Goal: Transaction & Acquisition: Obtain resource

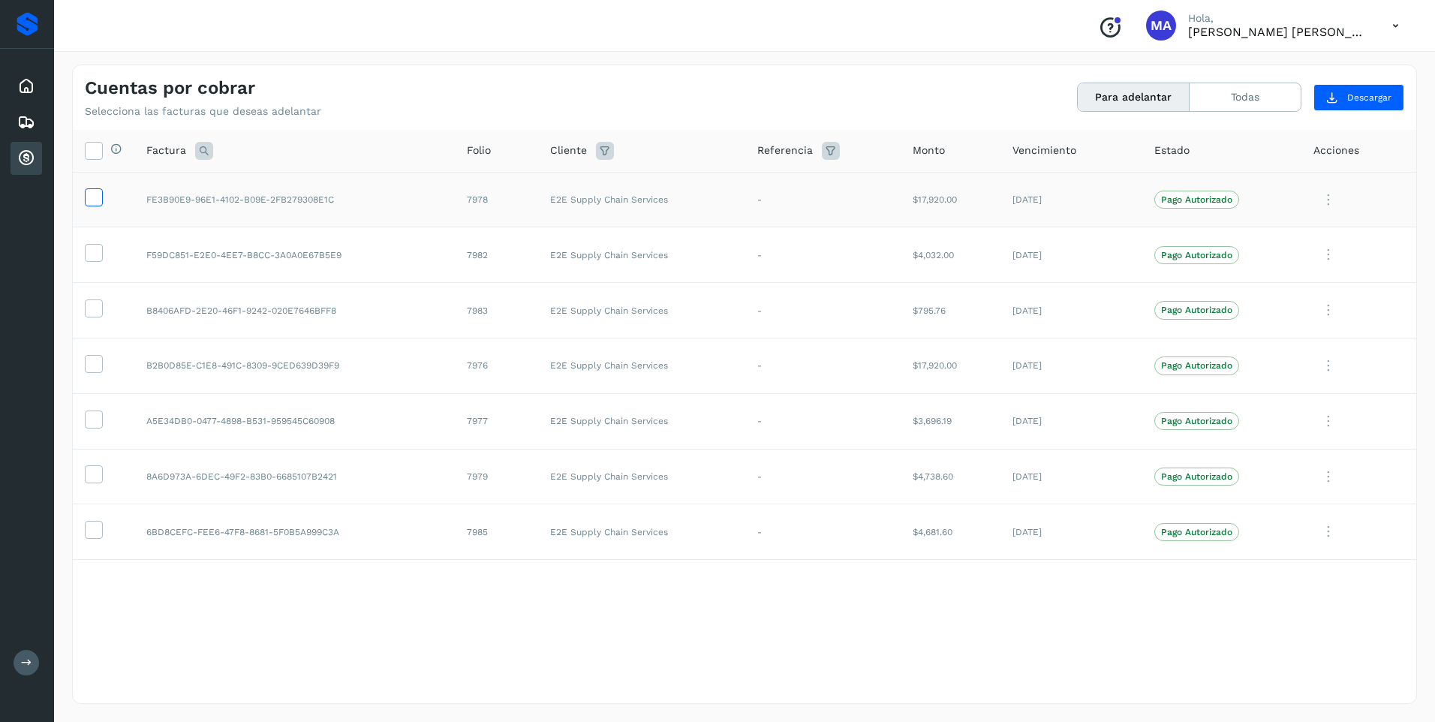
click at [92, 201] on icon at bounding box center [94, 196] width 16 height 16
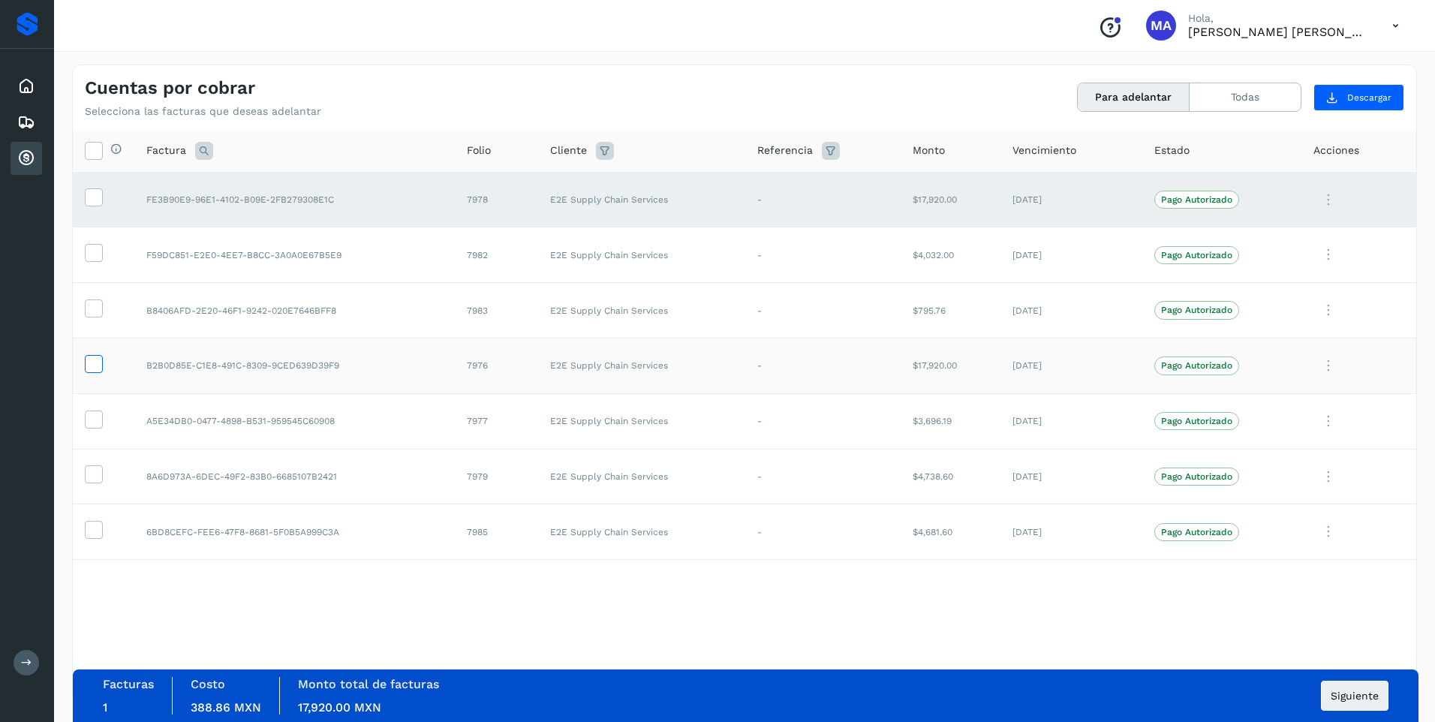
click at [93, 363] on icon at bounding box center [94, 363] width 16 height 16
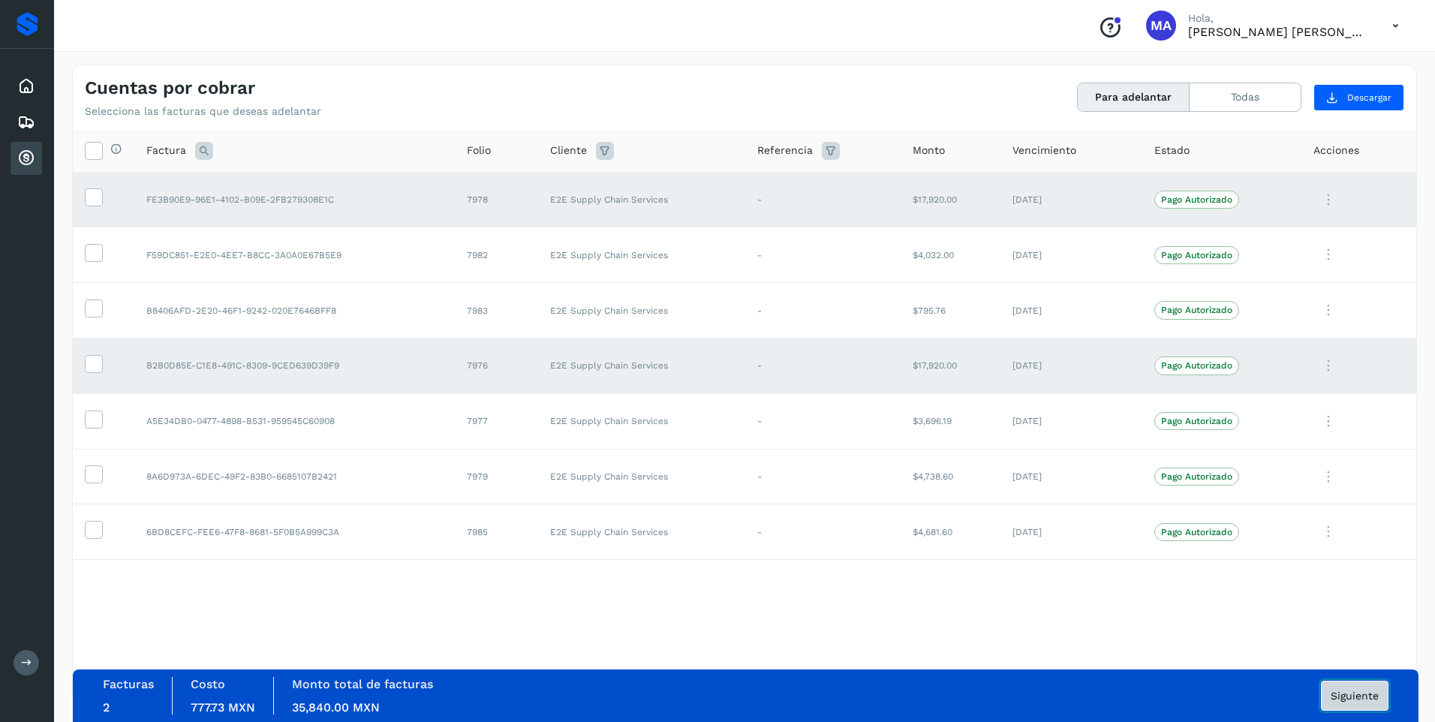
click at [1344, 697] on span "Siguiente" at bounding box center [1355, 695] width 48 height 11
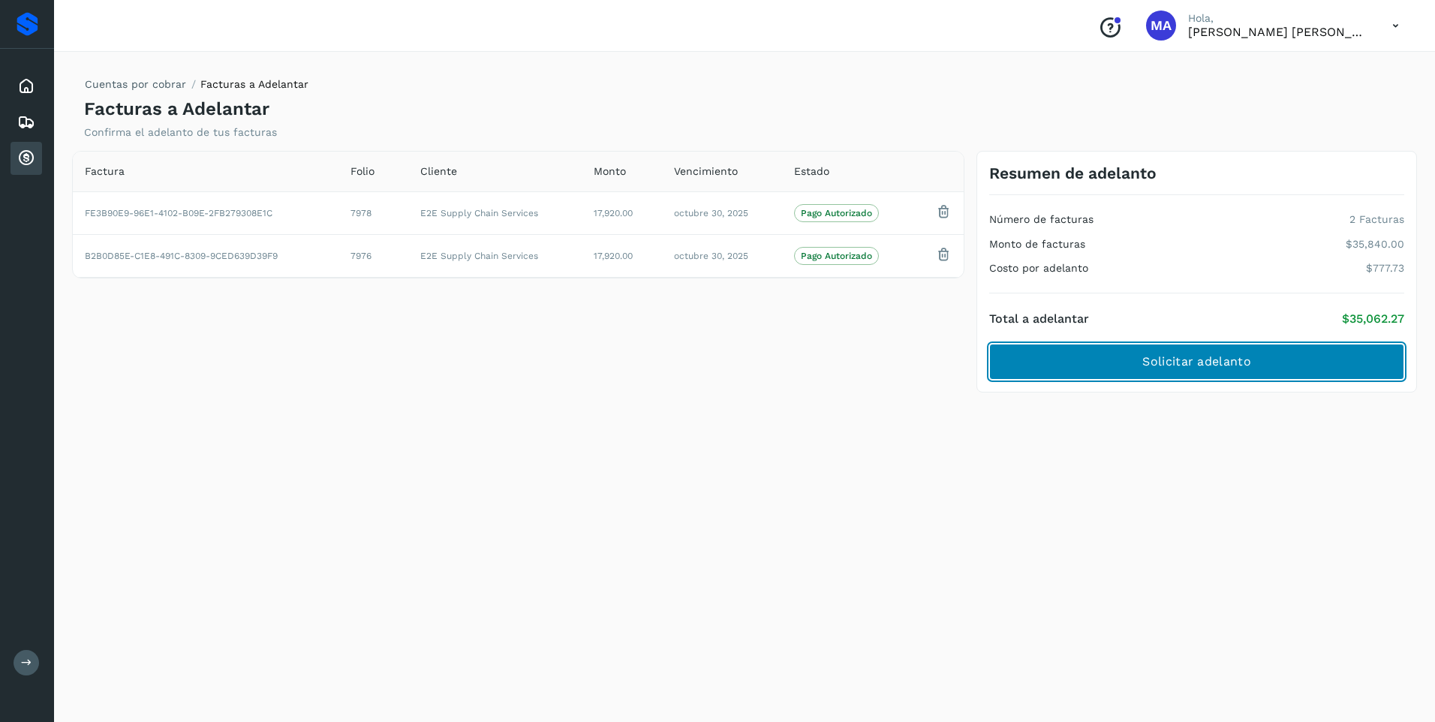
click at [1186, 359] on span "Solicitar adelanto" at bounding box center [1196, 361] width 108 height 17
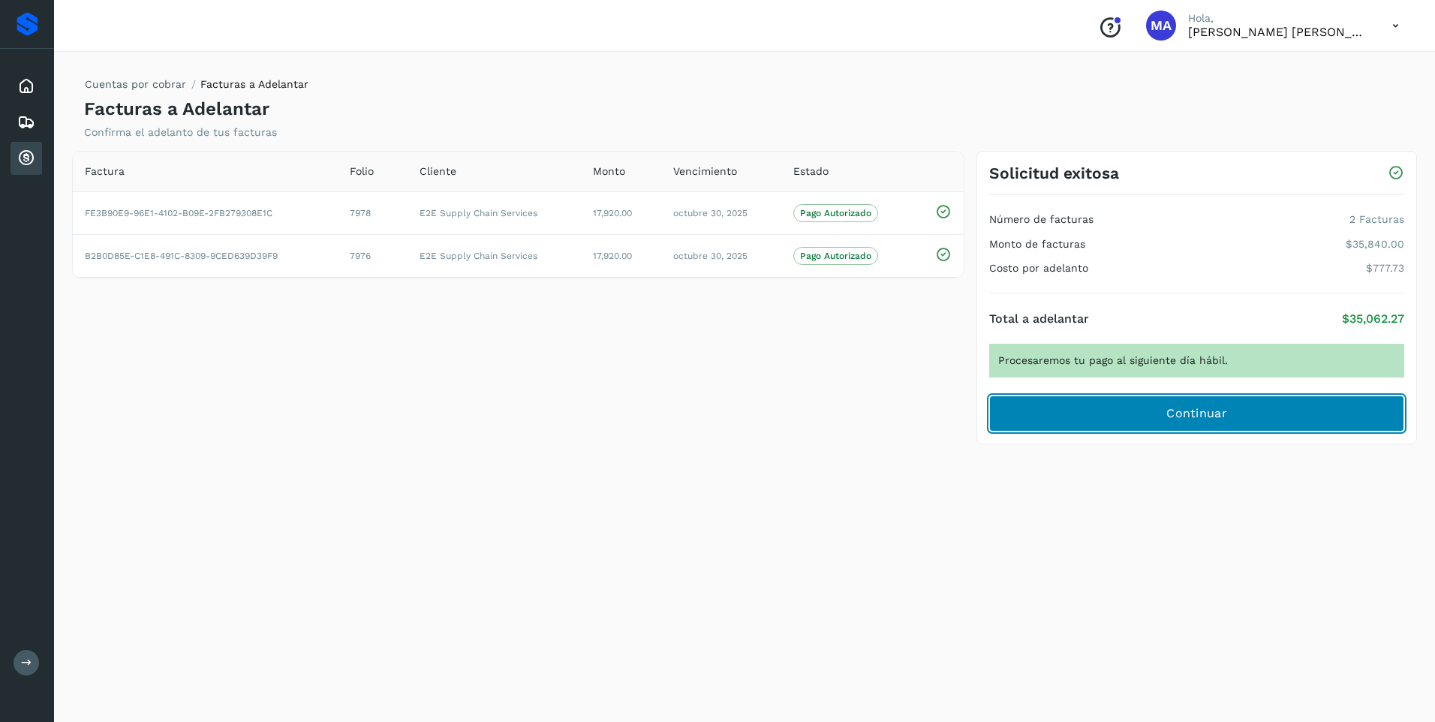
click at [1183, 416] on span "Continuar" at bounding box center [1196, 413] width 61 height 17
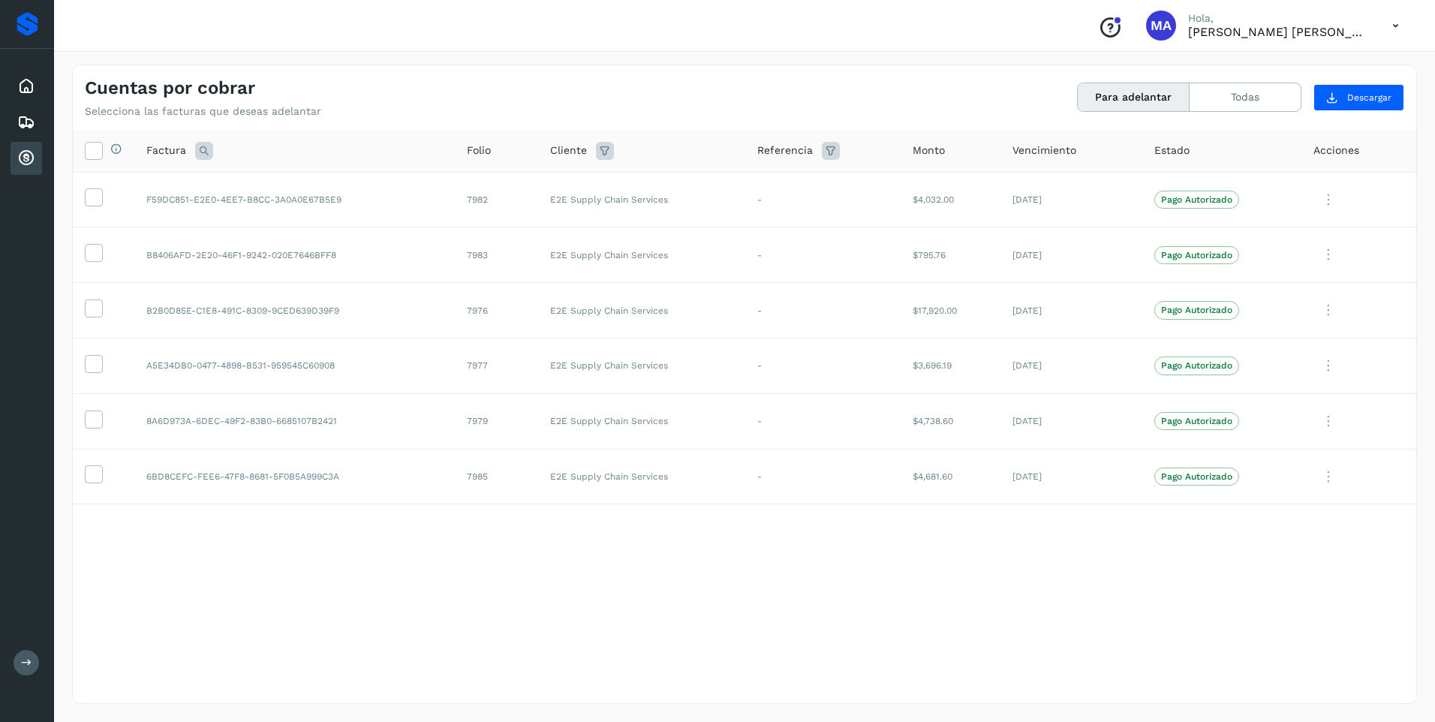
click at [1391, 24] on icon at bounding box center [1395, 26] width 31 height 31
click at [1341, 70] on div "Cerrar sesión" at bounding box center [1320, 67] width 179 height 29
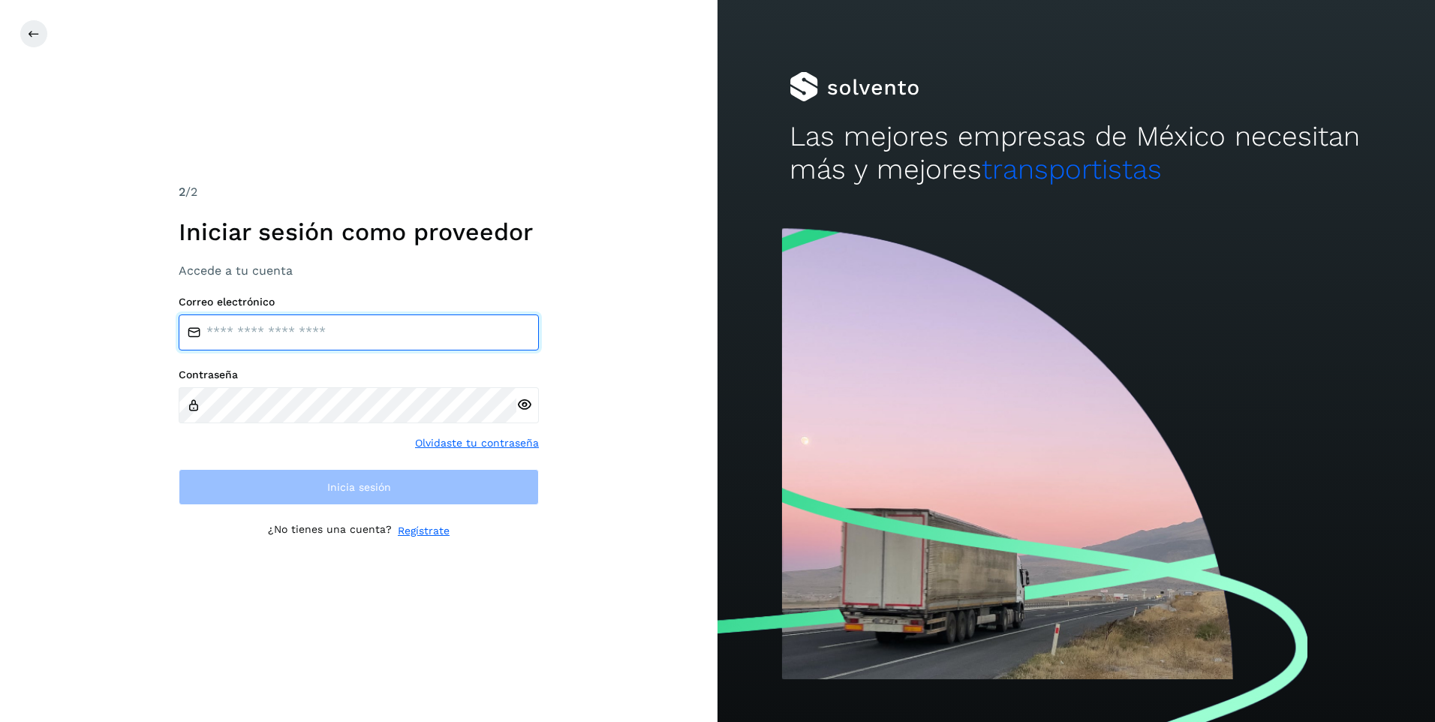
type input "**********"
